Goal: Information Seeking & Learning: Learn about a topic

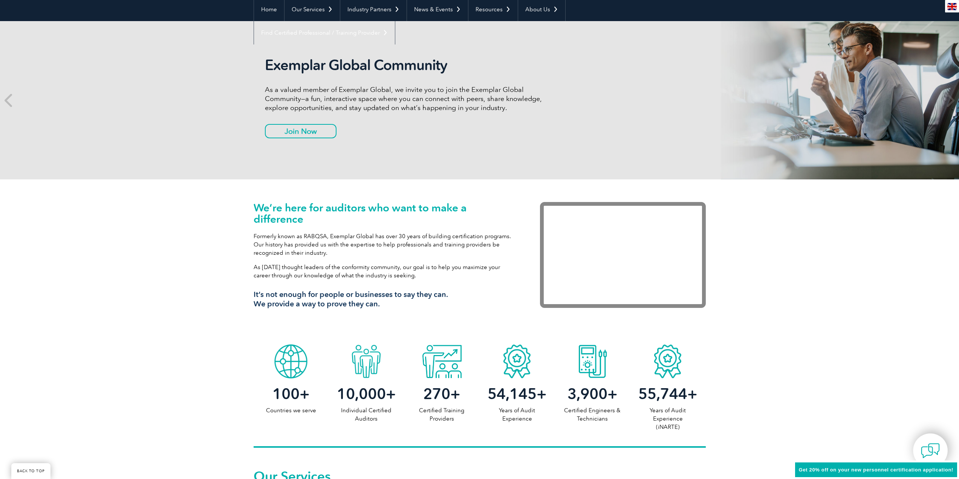
scroll to position [113, 0]
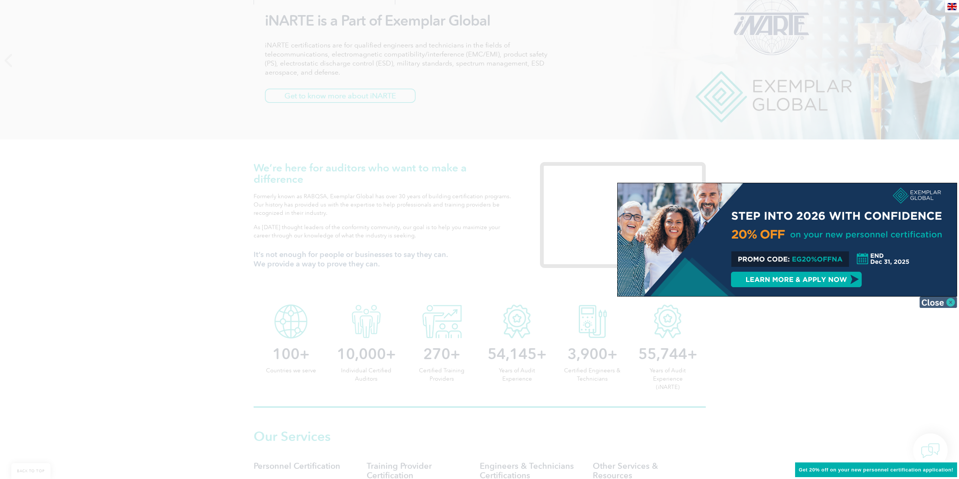
click at [947, 300] on img at bounding box center [938, 301] width 38 height 11
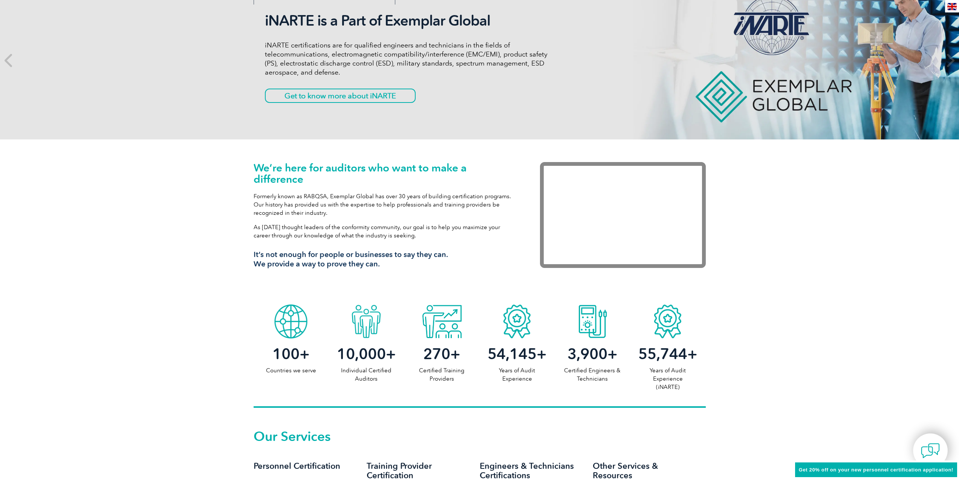
scroll to position [0, 0]
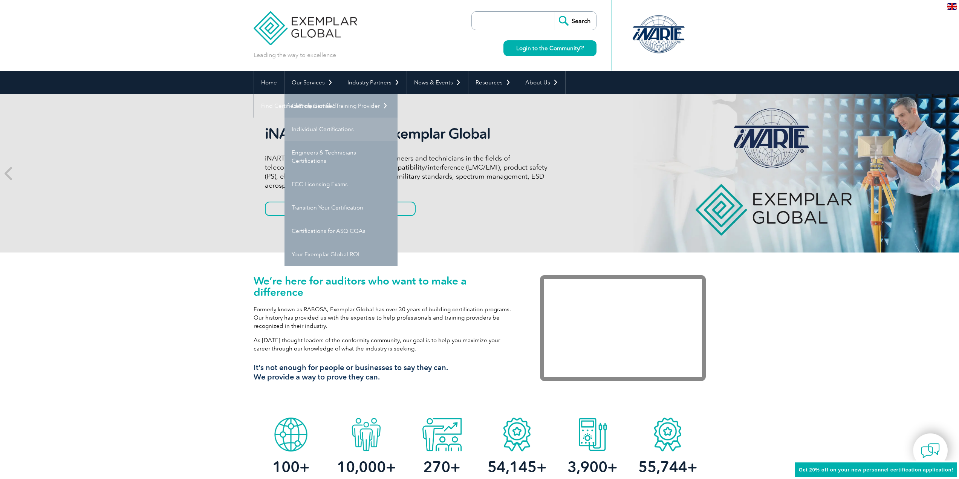
click at [309, 130] on link "Individual Certifications" at bounding box center [340, 129] width 113 height 23
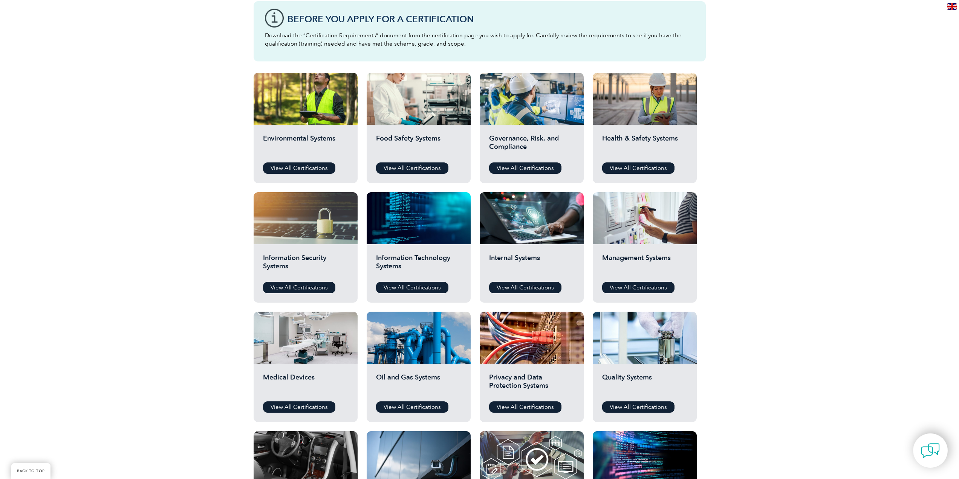
scroll to position [226, 0]
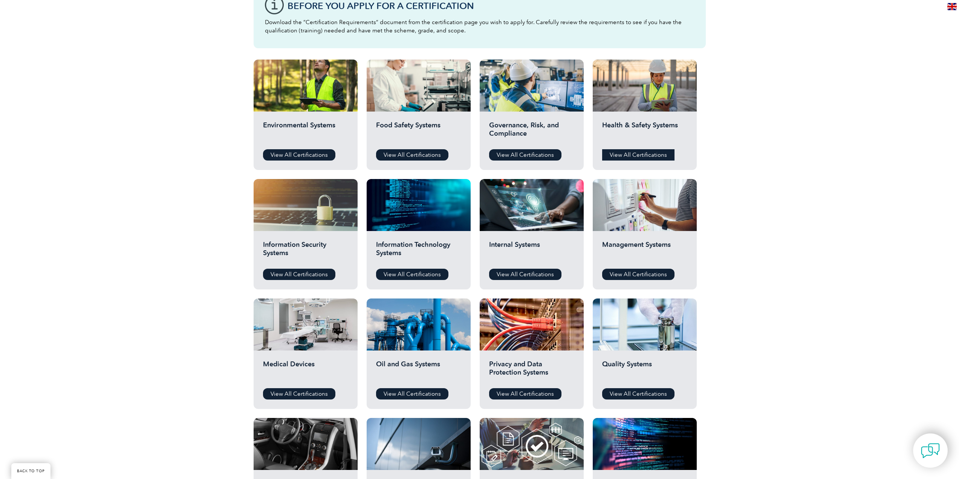
click at [626, 154] on link "View All Certifications" at bounding box center [638, 154] width 72 height 11
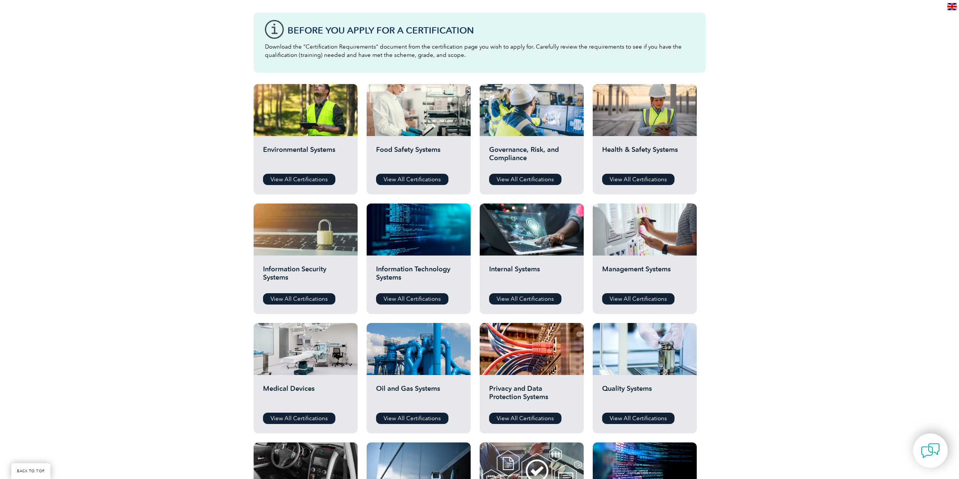
scroll to position [188, 0]
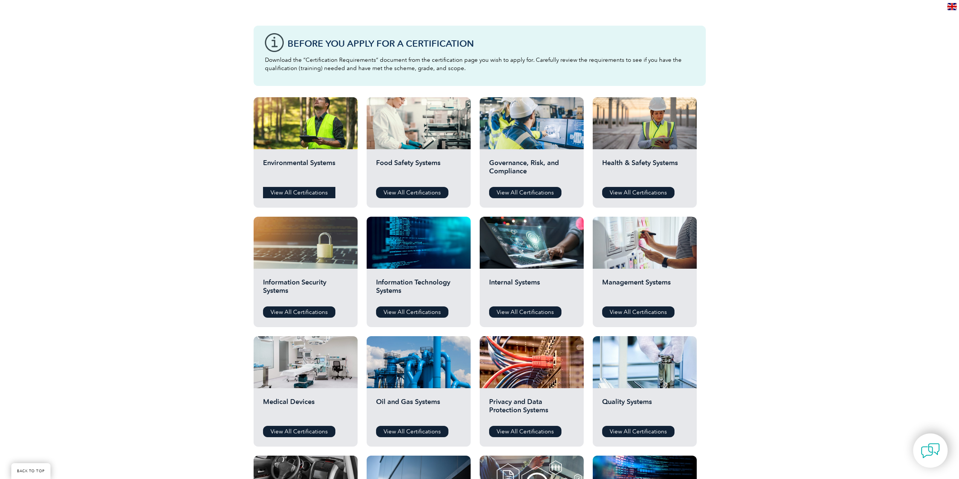
click at [307, 188] on link "View All Certifications" at bounding box center [299, 192] width 72 height 11
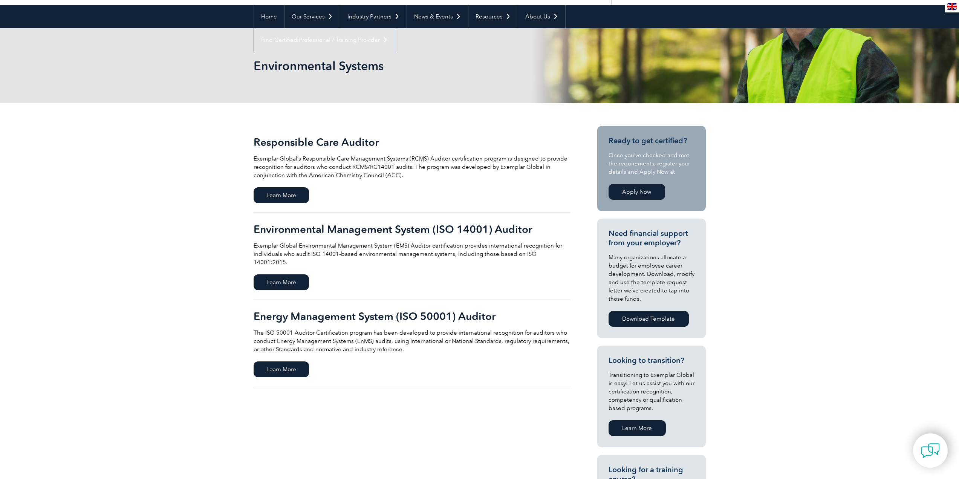
scroll to position [75, 0]
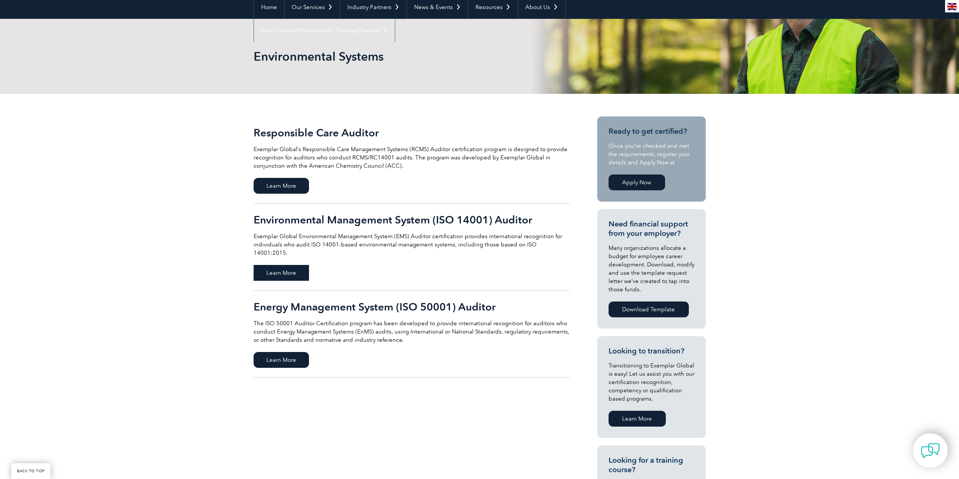
click at [296, 268] on span "Learn More" at bounding box center [280, 273] width 55 height 16
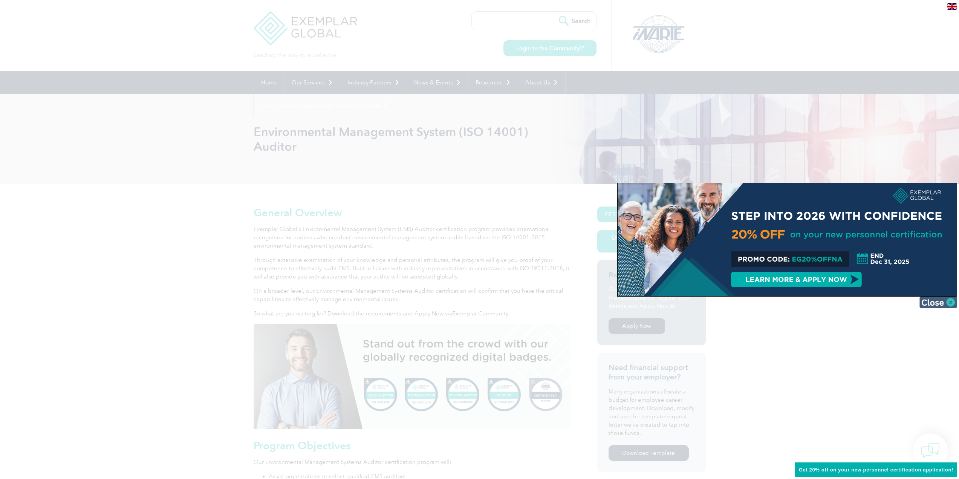
click at [953, 300] on img at bounding box center [938, 301] width 38 height 11
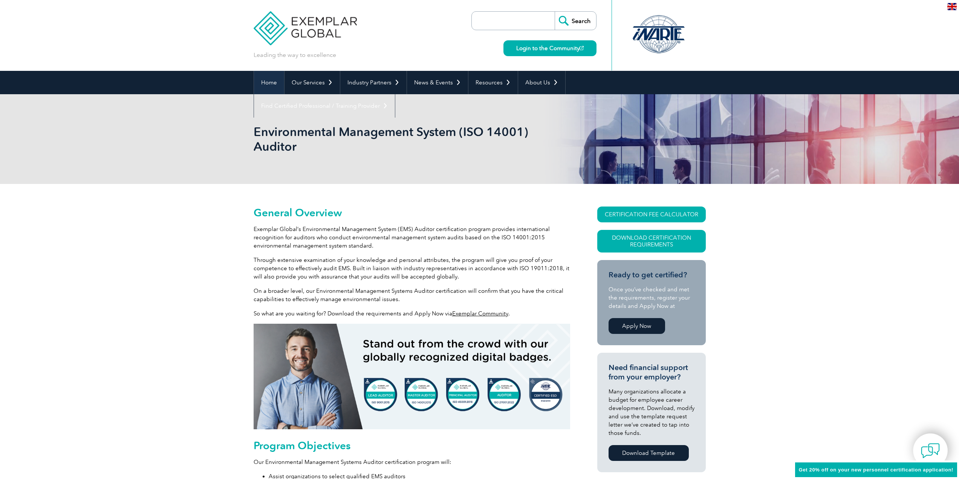
click at [270, 81] on link "Home" at bounding box center [269, 82] width 30 height 23
